Goal: Transaction & Acquisition: Download file/media

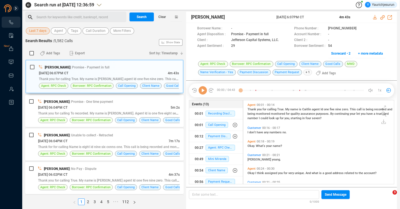
scroll to position [83, 148]
click at [40, 30] on span "Last 7 days" at bounding box center [37, 30] width 17 height 7
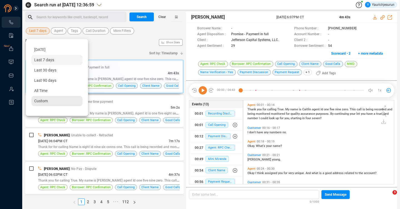
click at [47, 98] on div "Custom" at bounding box center [56, 101] width 51 height 10
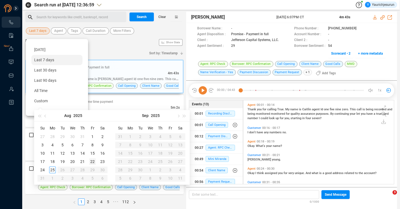
type input "[DATE]"
click at [93, 162] on div "22" at bounding box center [92, 161] width 7 height 7
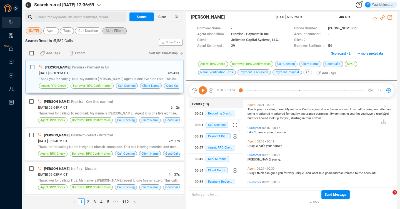
click at [120, 31] on span "More Filters" at bounding box center [114, 30] width 17 height 7
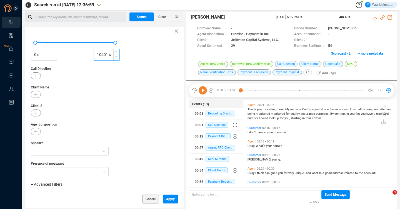
scroll to position [74, 0]
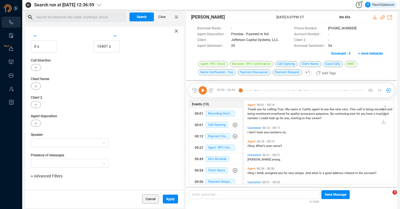
click at [51, 176] on span "+ Advanced Filters" at bounding box center [47, 176] width 32 height 4
click at [60, 152] on span "Phone Number" at bounding box center [49, 154] width 26 height 4
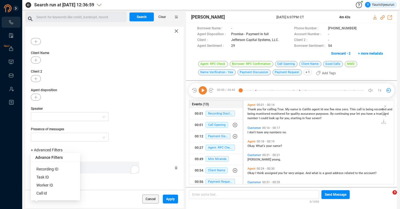
click at [100, 169] on div "Enter a comma separated list ﻿" at bounding box center [86, 168] width 105 height 12
click at [165, 197] on button "Apply" at bounding box center [170, 199] width 15 height 9
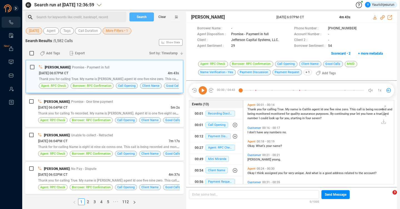
click at [138, 17] on span "Search" at bounding box center [142, 16] width 10 height 9
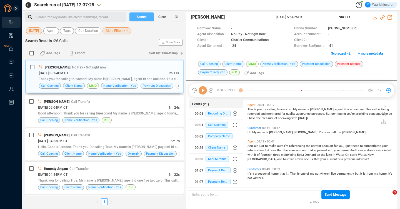
scroll to position [83, 148]
click at [33, 53] on input "checkbox" at bounding box center [31, 53] width 4 height 4
checkbox input "true"
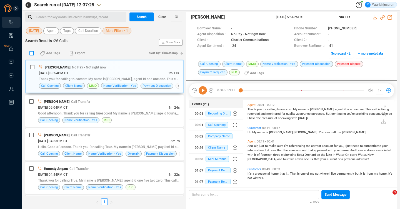
checkbox input "true"
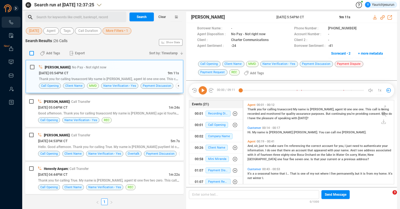
checkbox input "true"
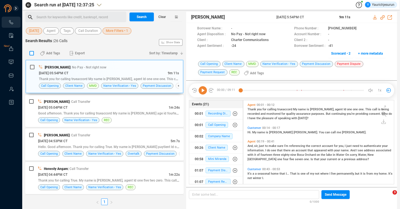
checkbox input "true"
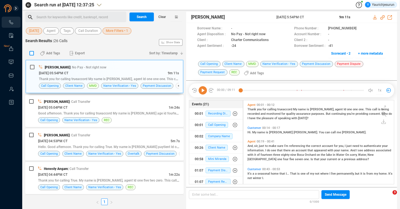
checkbox input "true"
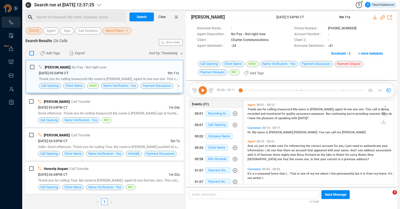
checkbox input "true"
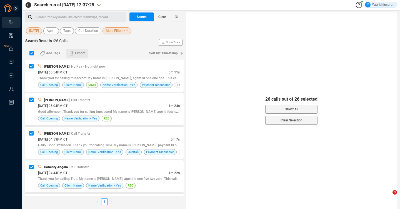
click at [83, 52] on span "Export" at bounding box center [80, 53] width 10 height 9
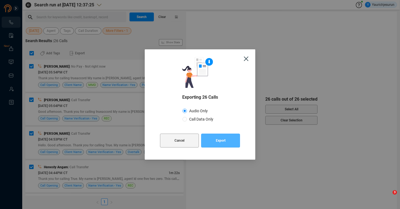
click at [229, 145] on button "Export" at bounding box center [220, 141] width 39 height 14
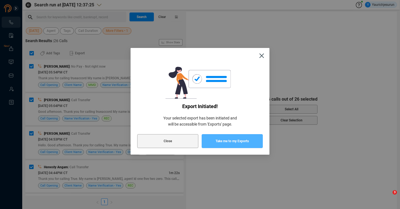
click at [239, 143] on span "Take me to my Exports" at bounding box center [231, 141] width 33 height 14
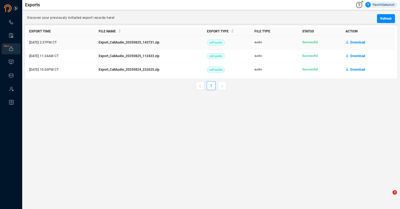
click at [355, 44] on span "Download" at bounding box center [357, 42] width 15 height 9
click at [353, 41] on span "Download" at bounding box center [357, 42] width 15 height 9
